Goal: Task Accomplishment & Management: Manage account settings

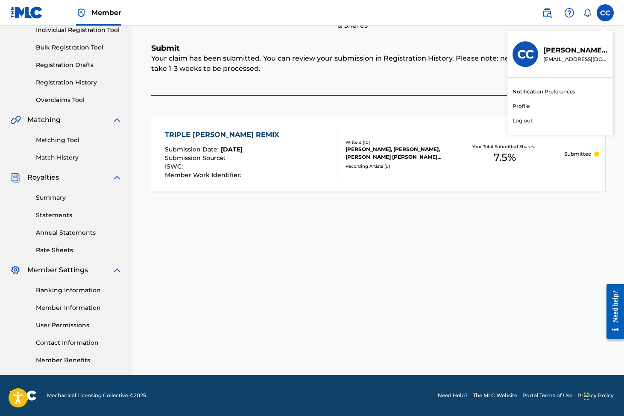
scroll to position [0, 0]
click at [581, 51] on p "[PERSON_NAME]" at bounding box center [575, 50] width 65 height 10
click at [605, 13] on input "CC [PERSON_NAME] [EMAIL_ADDRESS][DOMAIN_NAME] Notification Preferences Profile …" at bounding box center [605, 13] width 0 height 0
click at [522, 66] on div "CC" at bounding box center [525, 54] width 26 height 26
click at [605, 13] on input "CC [PERSON_NAME] [EMAIL_ADDRESS][DOMAIN_NAME] Notification Preferences Profile …" at bounding box center [605, 13] width 0 height 0
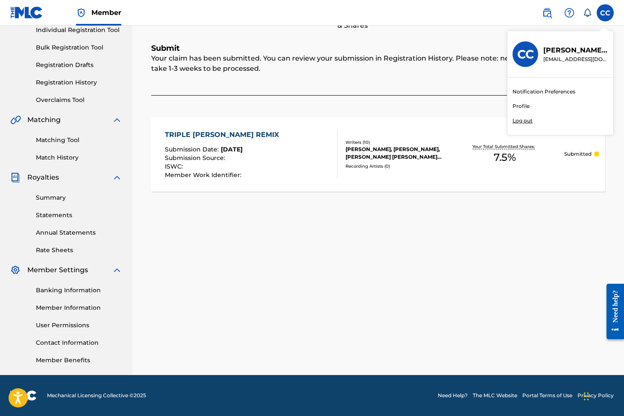
click at [524, 61] on h3 "CC" at bounding box center [525, 54] width 17 height 15
click at [605, 13] on input "CC [PERSON_NAME] [EMAIL_ADDRESS][DOMAIN_NAME] Notification Preferences Profile …" at bounding box center [605, 13] width 0 height 0
click at [21, 16] on img at bounding box center [26, 12] width 33 height 12
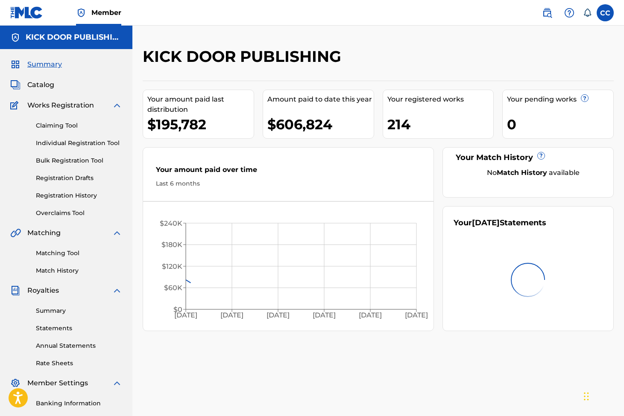
click at [41, 13] on img at bounding box center [26, 12] width 33 height 12
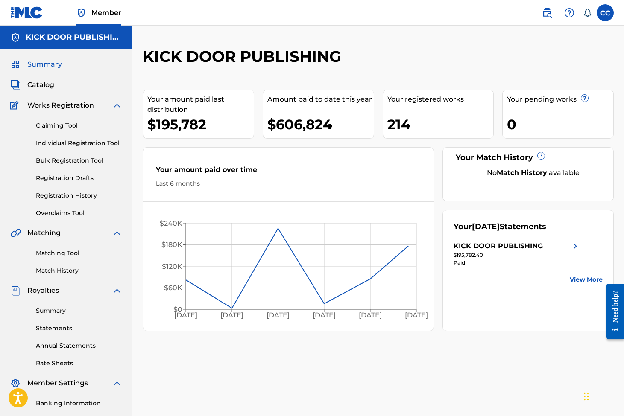
click at [606, 9] on label at bounding box center [605, 12] width 17 height 17
click at [605, 13] on input "CC [PERSON_NAME] [EMAIL_ADDRESS][DOMAIN_NAME] Notification Preferences Profile …" at bounding box center [605, 13] width 0 height 0
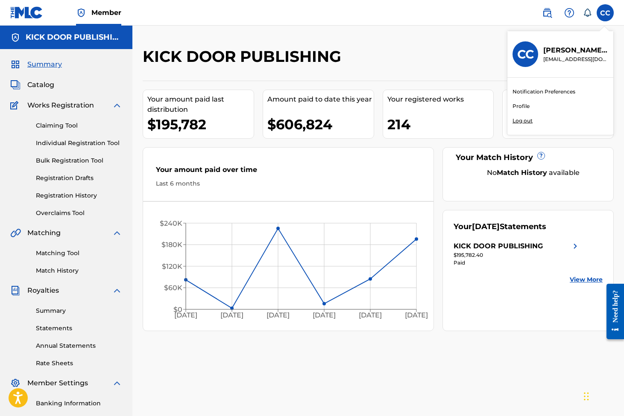
click at [524, 121] on p "Log out" at bounding box center [522, 121] width 20 height 8
click at [605, 13] on input "CC [PERSON_NAME] [EMAIL_ADDRESS][DOMAIN_NAME] Notification Preferences Profile …" at bounding box center [605, 13] width 0 height 0
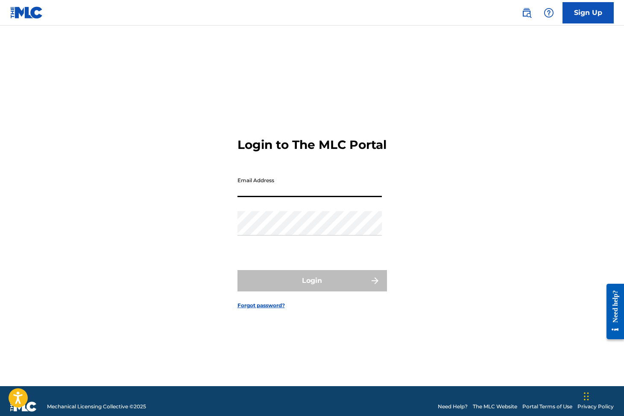
click at [378, 196] on input "Email Address" at bounding box center [309, 185] width 144 height 24
type input "[EMAIL_ADDRESS][DOMAIN_NAME]"
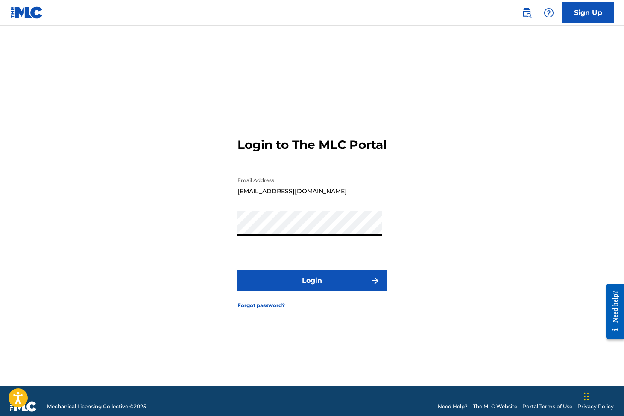
click at [278, 243] on div "Password" at bounding box center [309, 230] width 144 height 38
click at [284, 244] on div "Password" at bounding box center [309, 230] width 144 height 38
